Goal: Task Accomplishment & Management: Complete application form

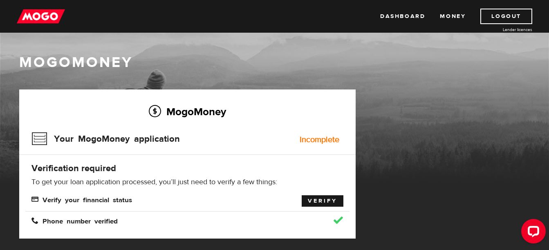
click at [314, 204] on link "Verify" at bounding box center [323, 200] width 42 height 11
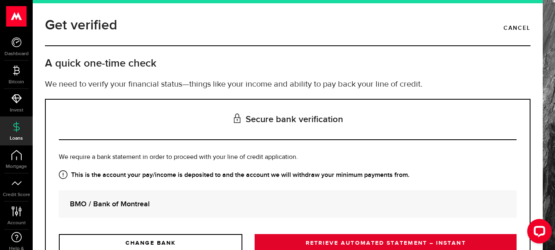
click at [321, 242] on link "RETRIEVE AUTOMATED STATEMENT – INSTANT" at bounding box center [386, 242] width 262 height 17
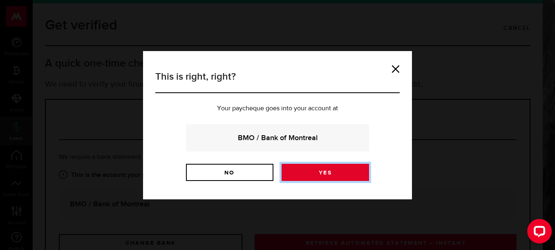
click at [304, 174] on link "Yes" at bounding box center [325, 172] width 87 height 17
